Goal: Information Seeking & Learning: Find specific page/section

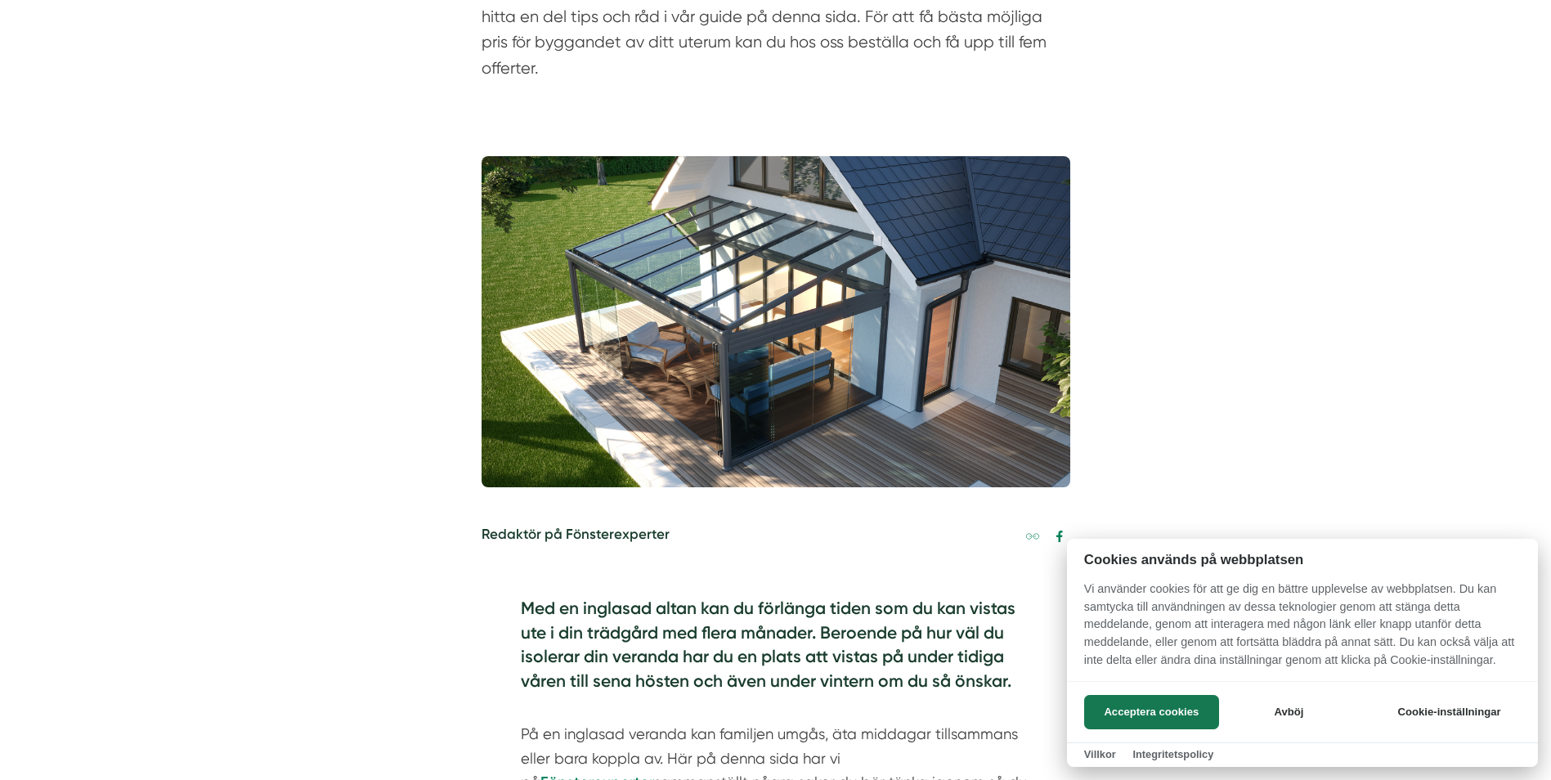
scroll to position [327, 0]
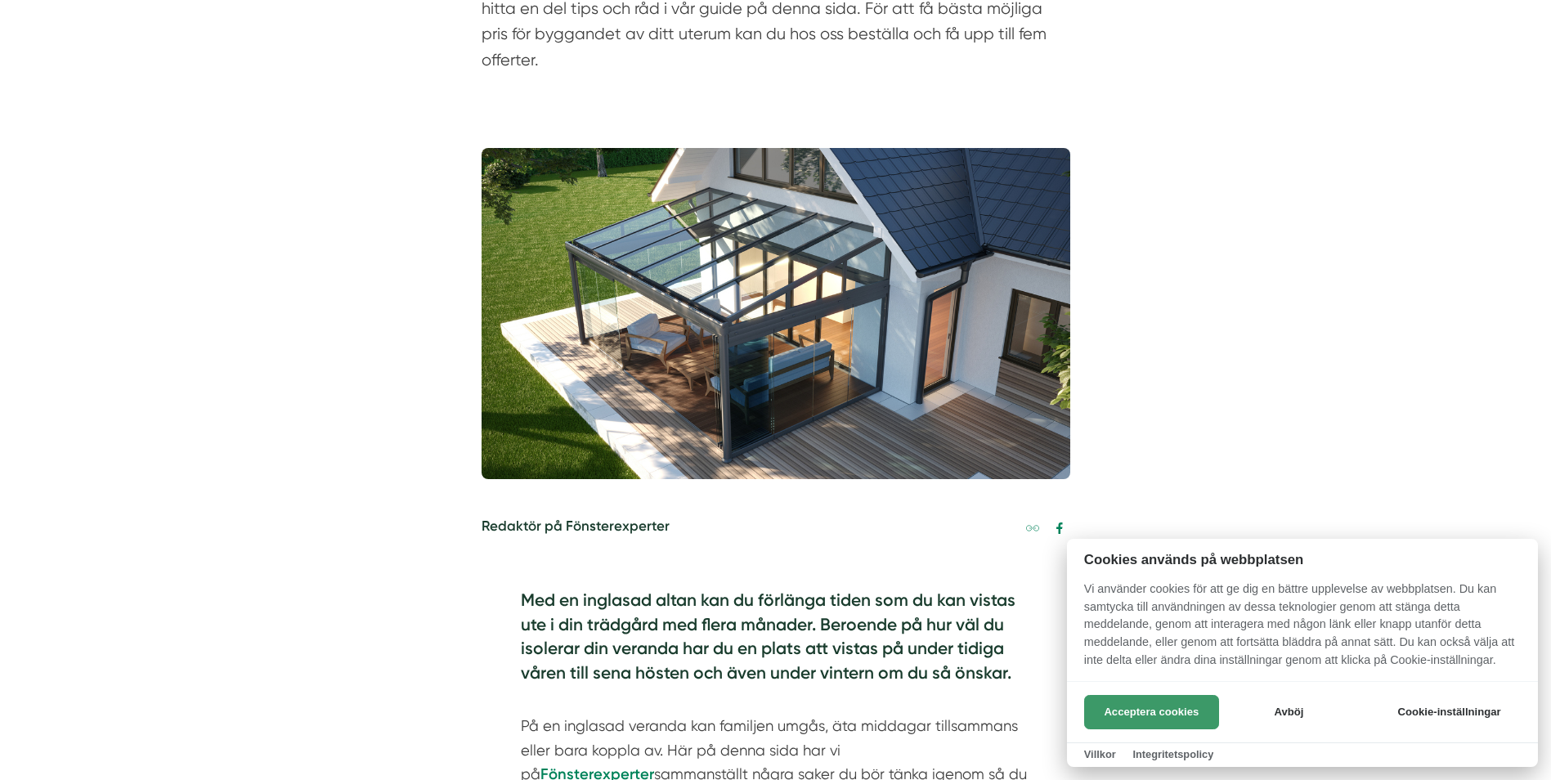
click at [1167, 715] on button "Acceptera cookies" at bounding box center [1151, 712] width 135 height 34
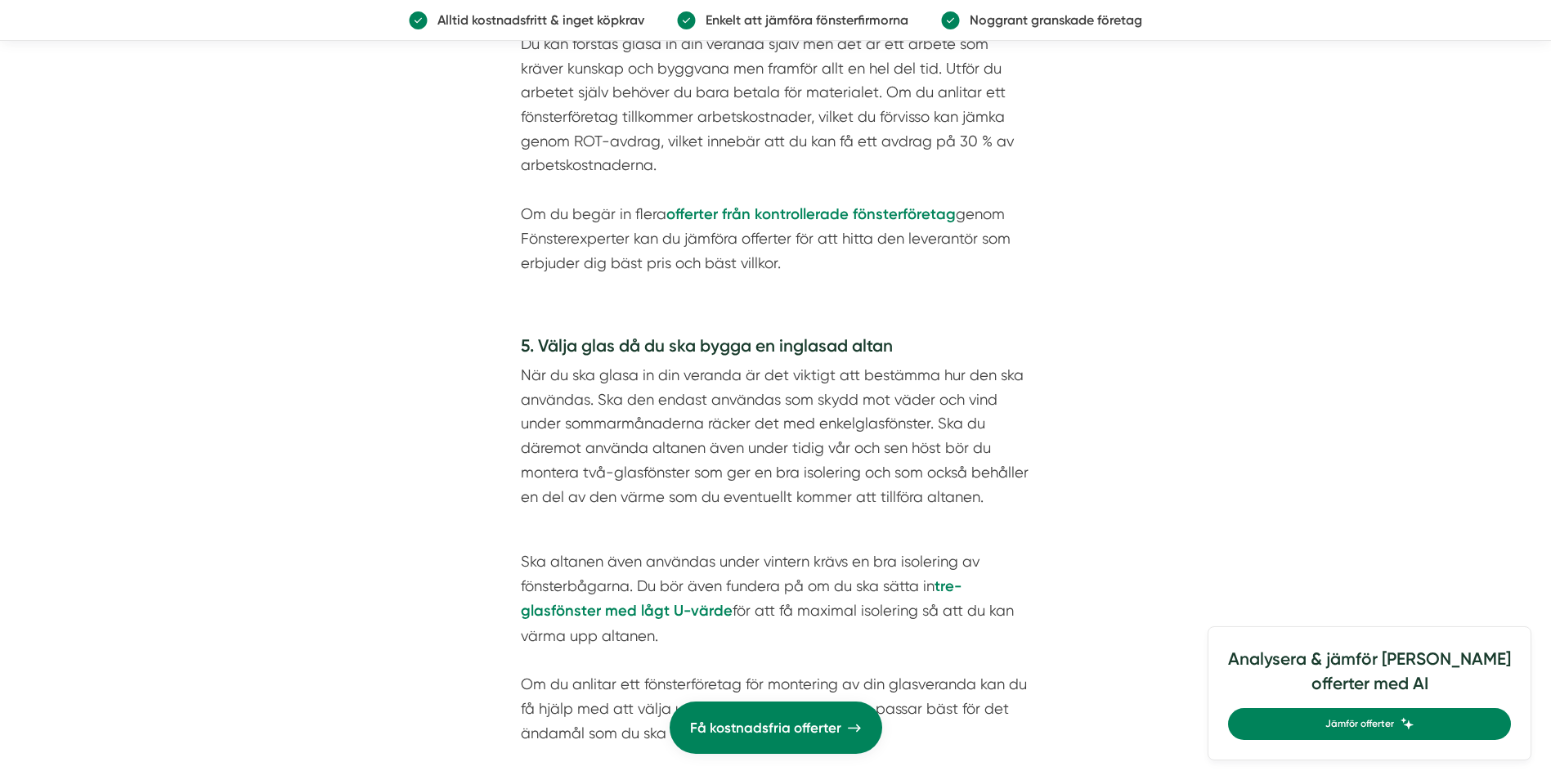
scroll to position [3353, 0]
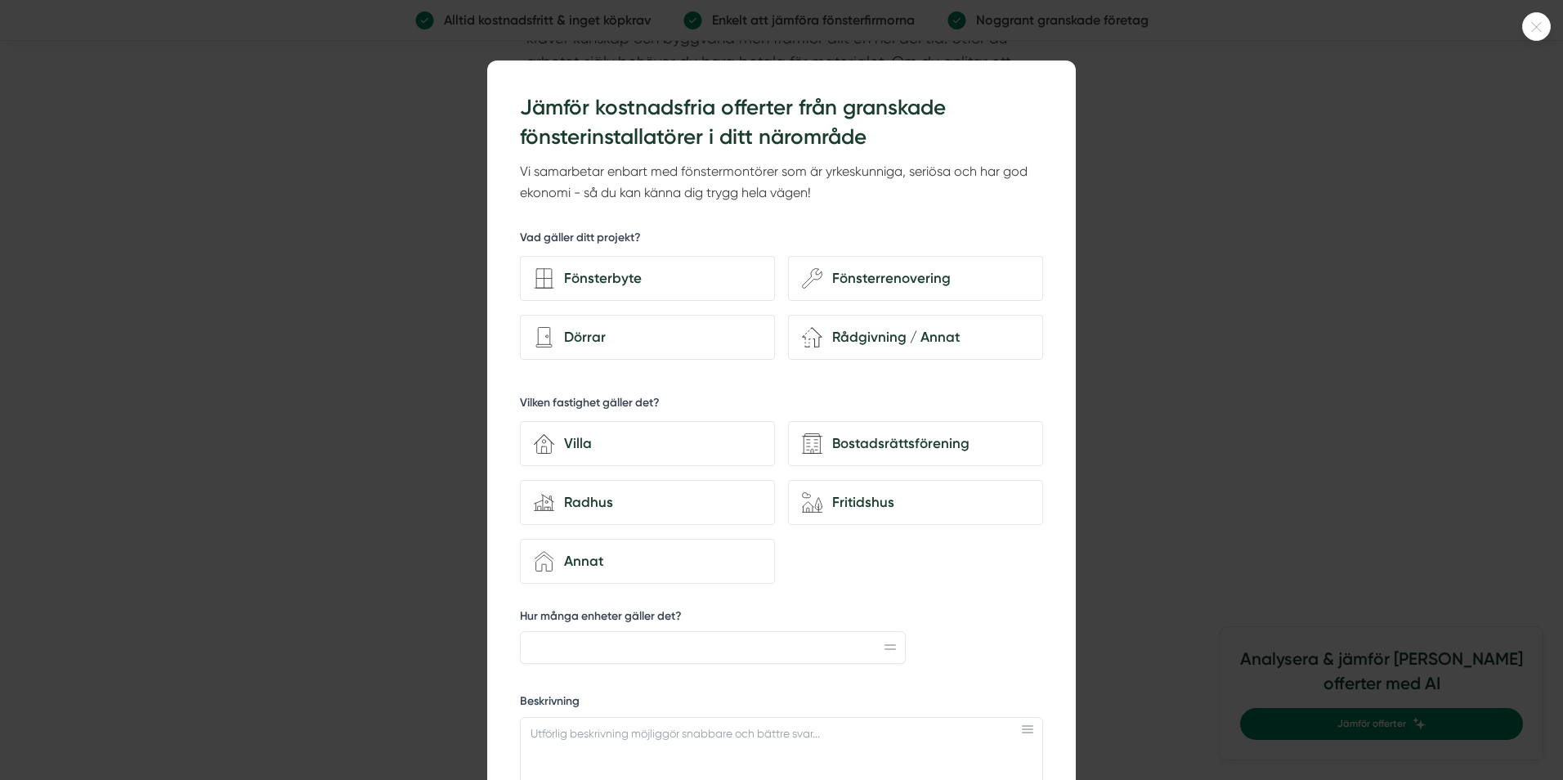
click at [1220, 397] on div at bounding box center [781, 390] width 1563 height 780
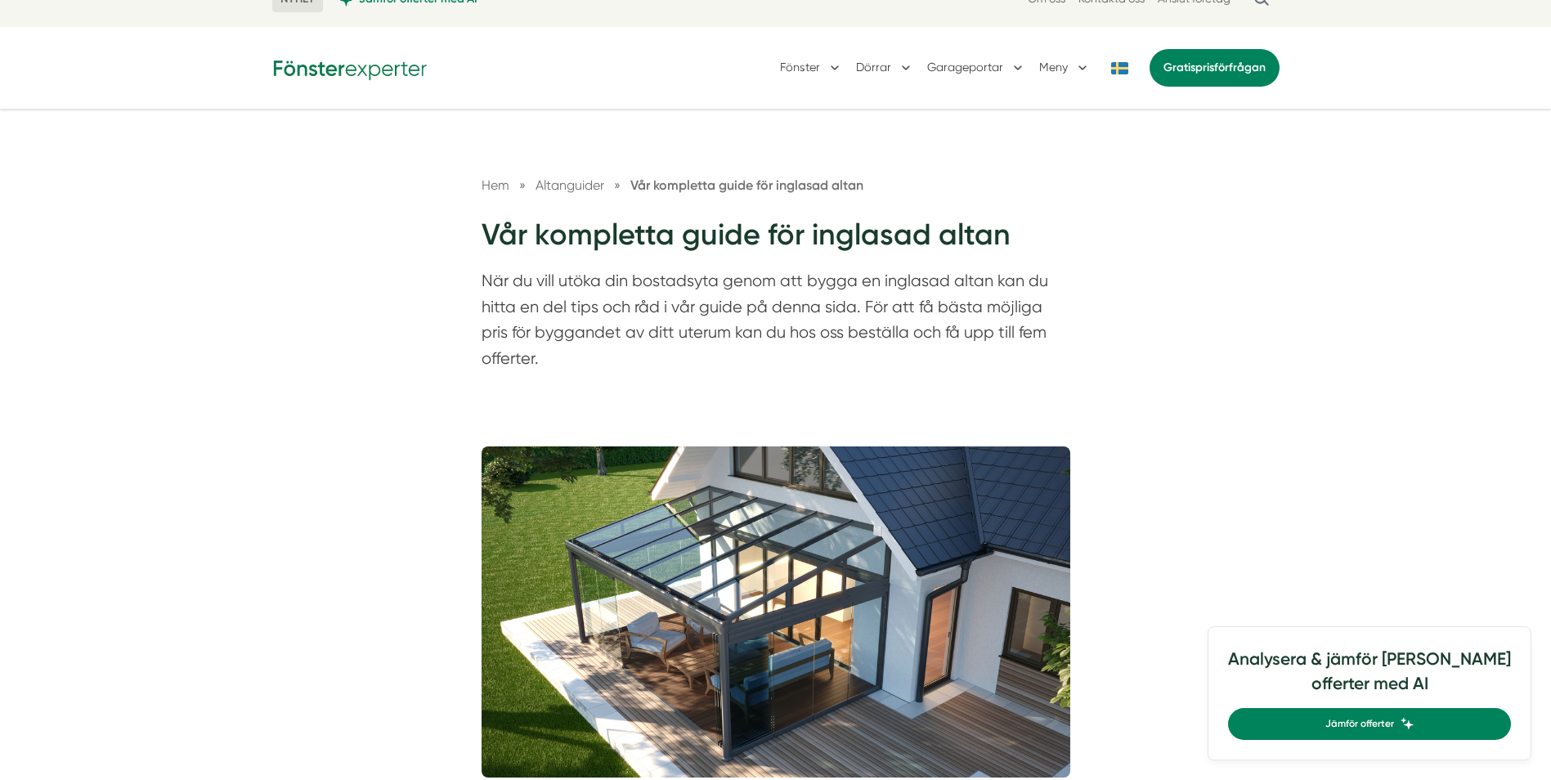
scroll to position [0, 0]
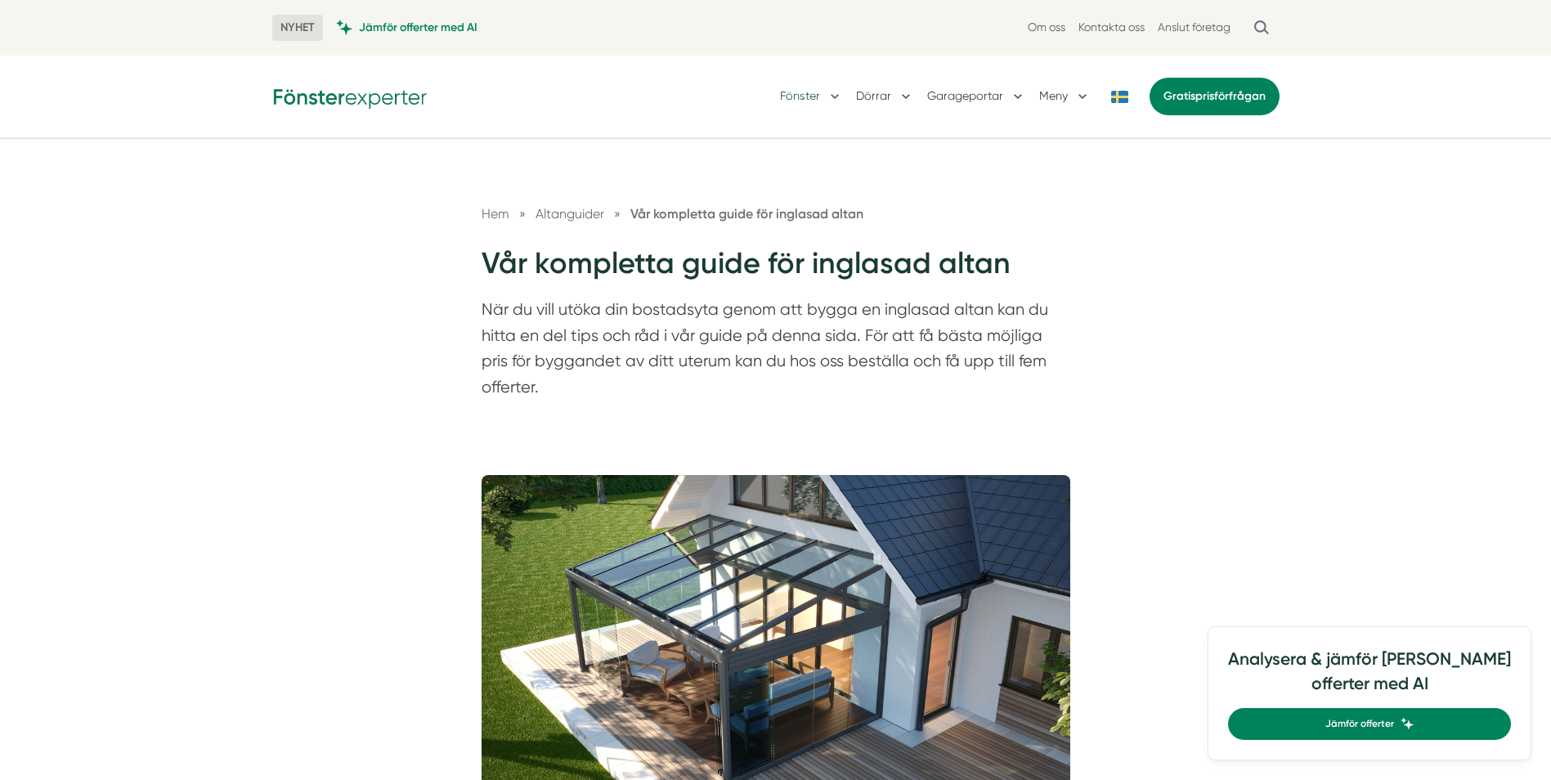
click at [835, 94] on button "Fönster" at bounding box center [811, 96] width 63 height 43
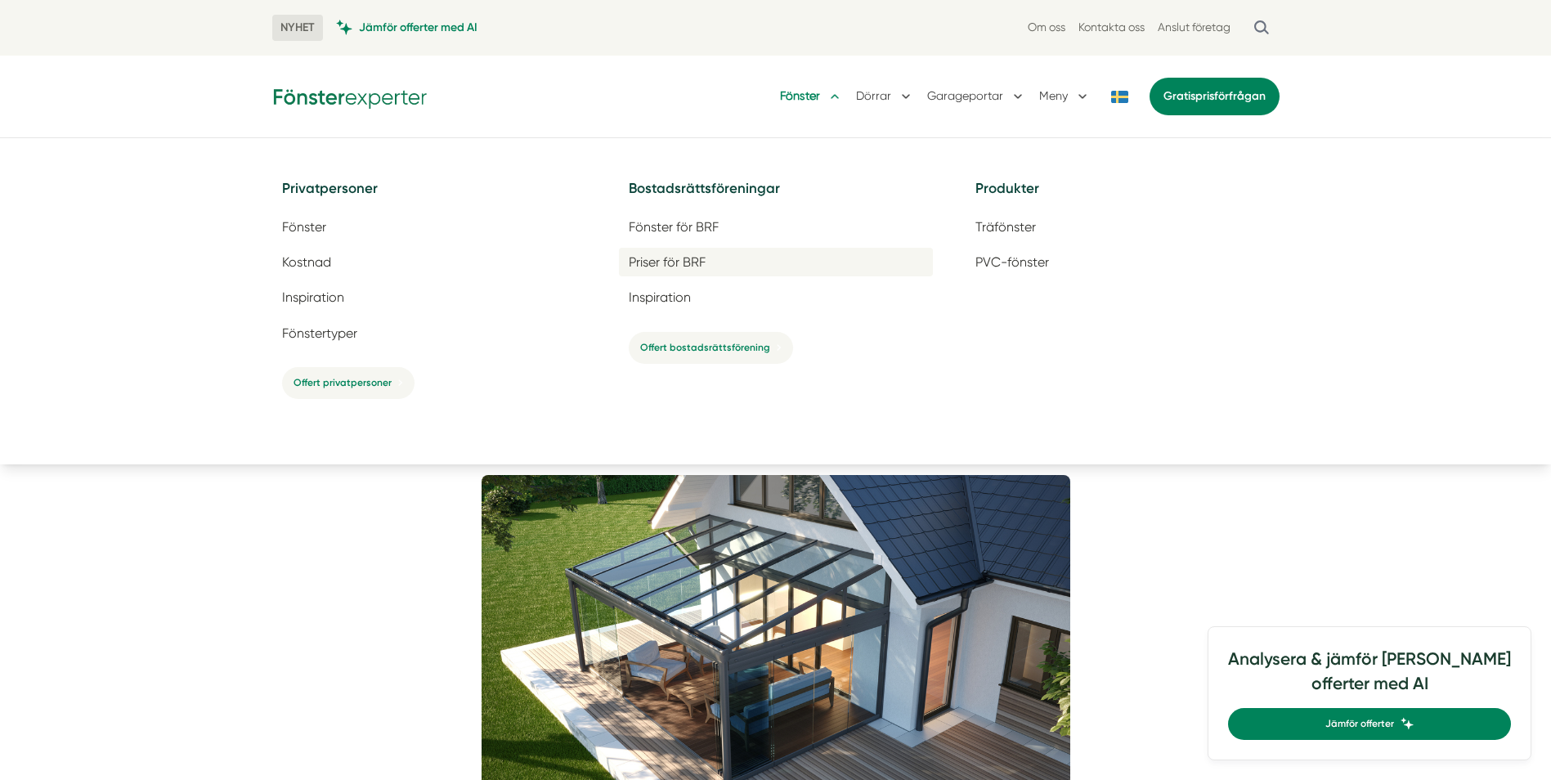
click at [677, 262] on span "Priser för BRF" at bounding box center [667, 262] width 77 height 16
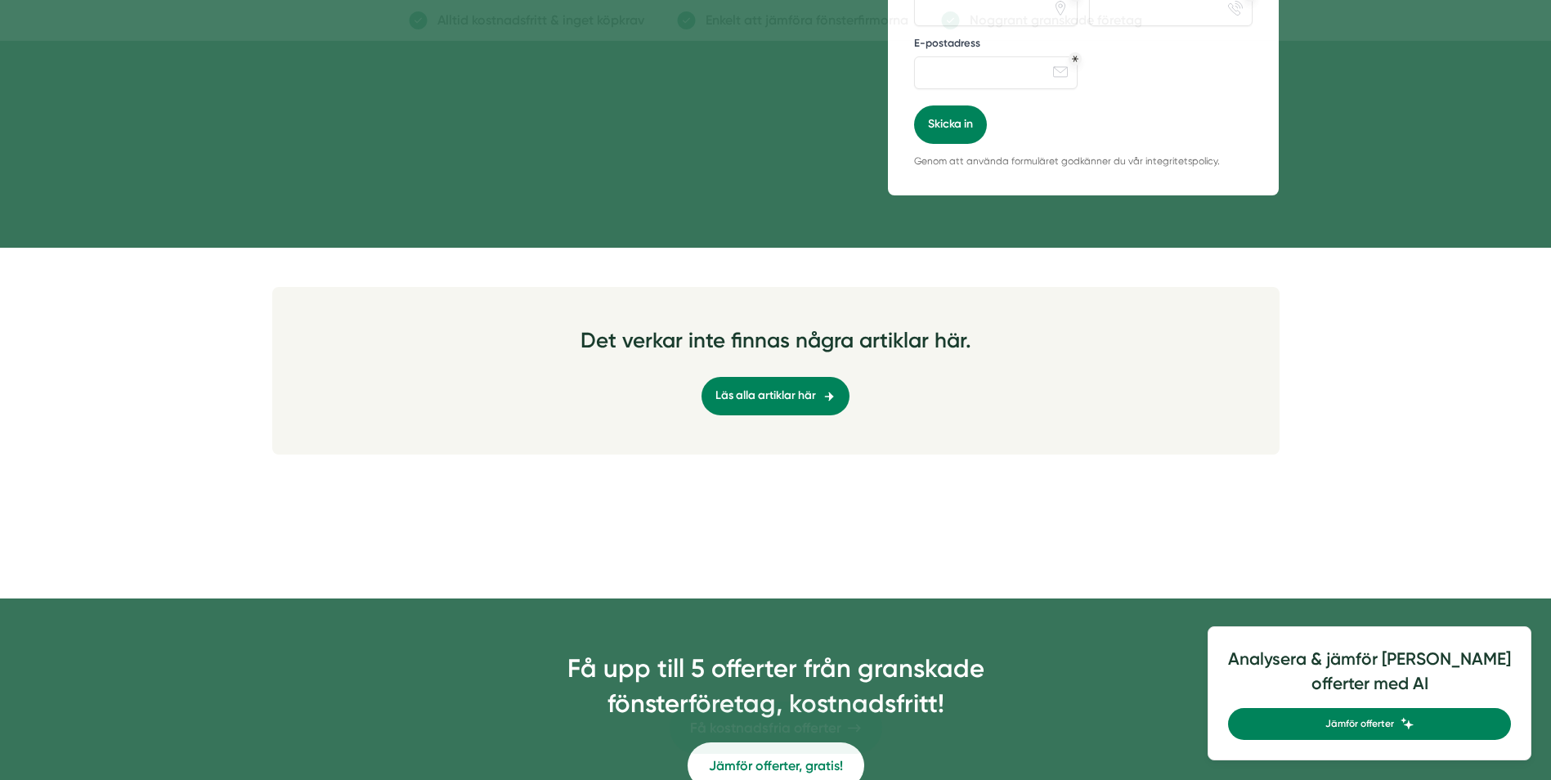
scroll to position [572, 0]
